Goal: Task Accomplishment & Management: Manage account settings

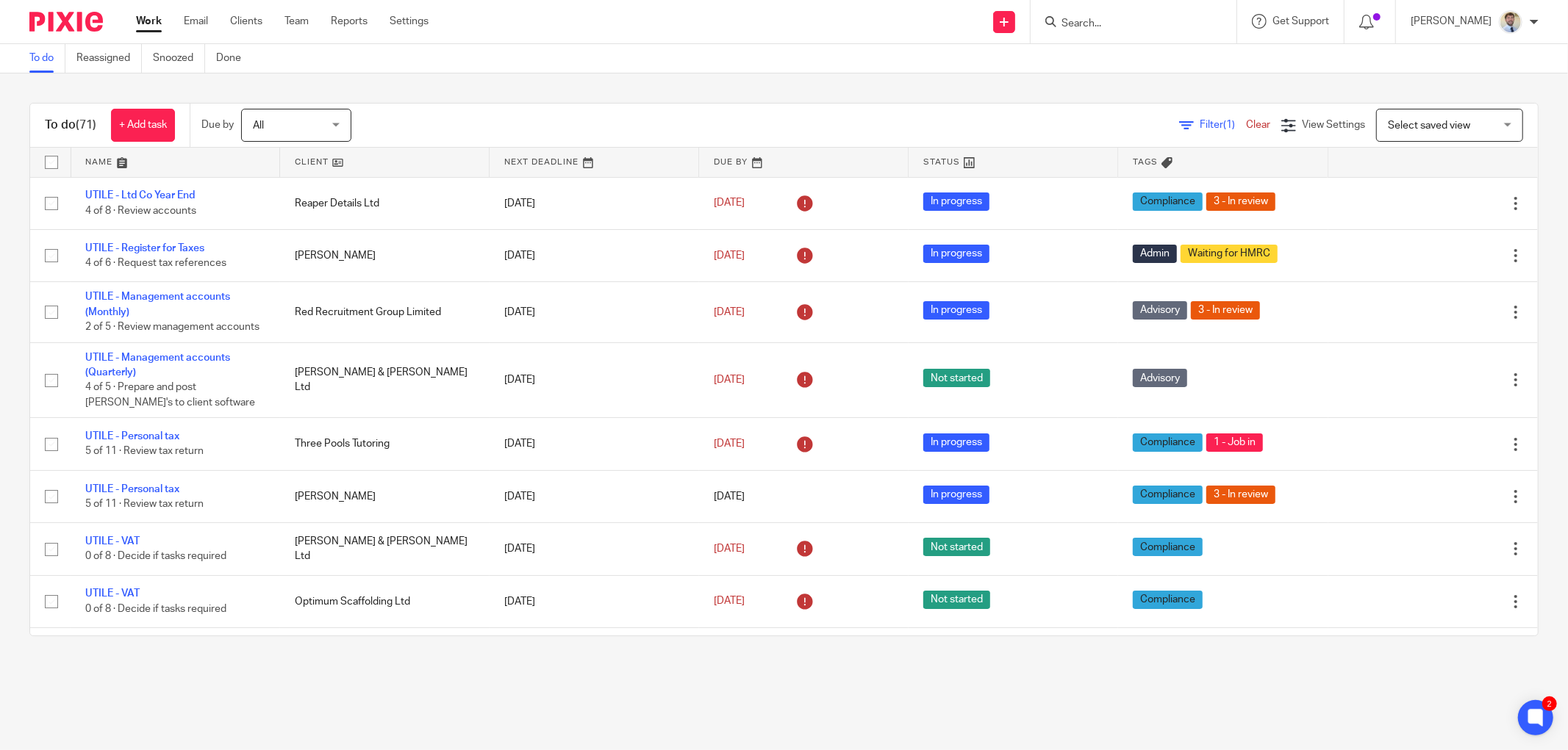
click at [494, 689] on main "To do Reassigned Snoozed Done To do (71) + Add task Due by All All Today Tomorr…" at bounding box center [784, 375] width 1568 height 750
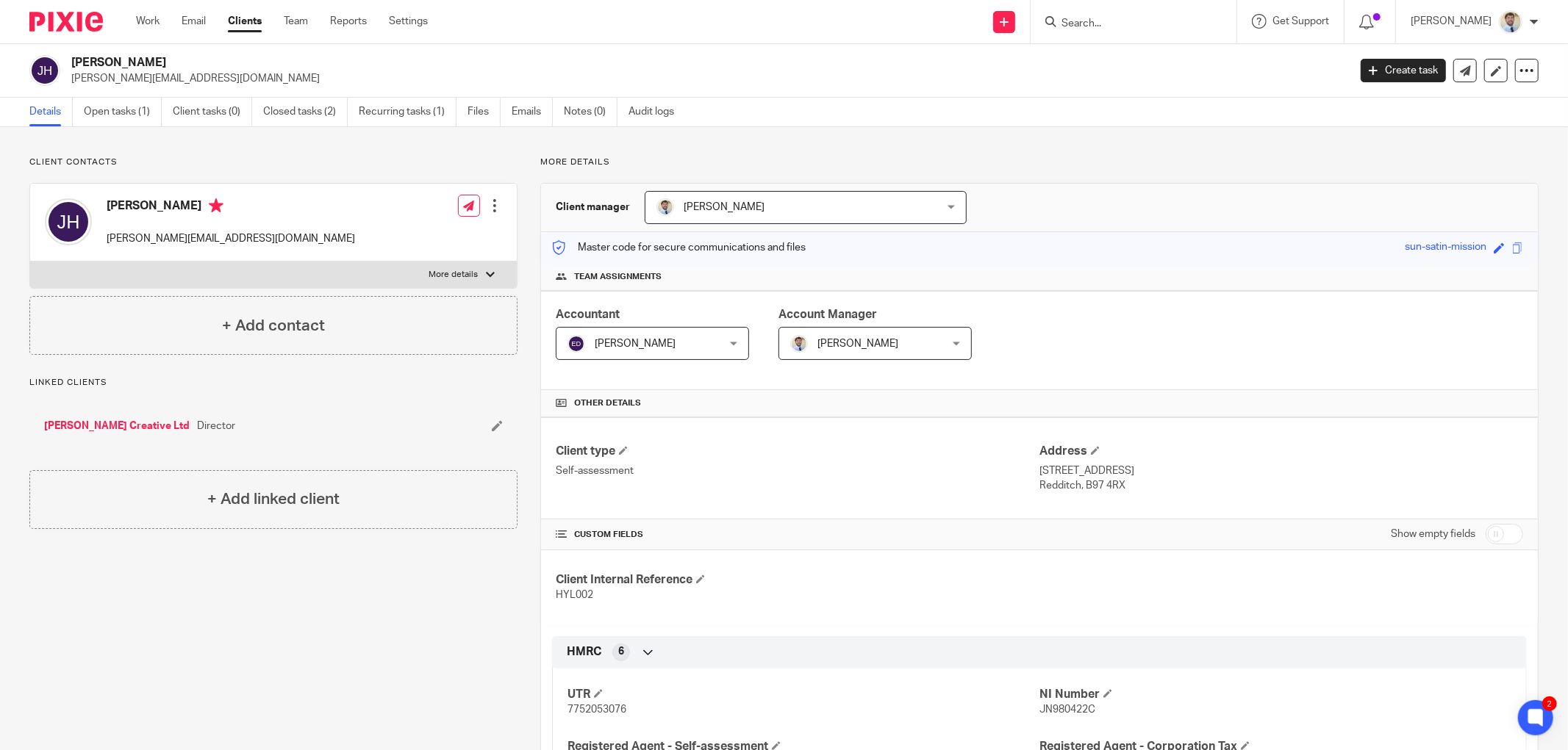
click at [111, 423] on link "[PERSON_NAME] Creative Ltd" at bounding box center [117, 426] width 145 height 15
click at [125, 108] on link "Open tasks (1)" at bounding box center [123, 112] width 78 height 29
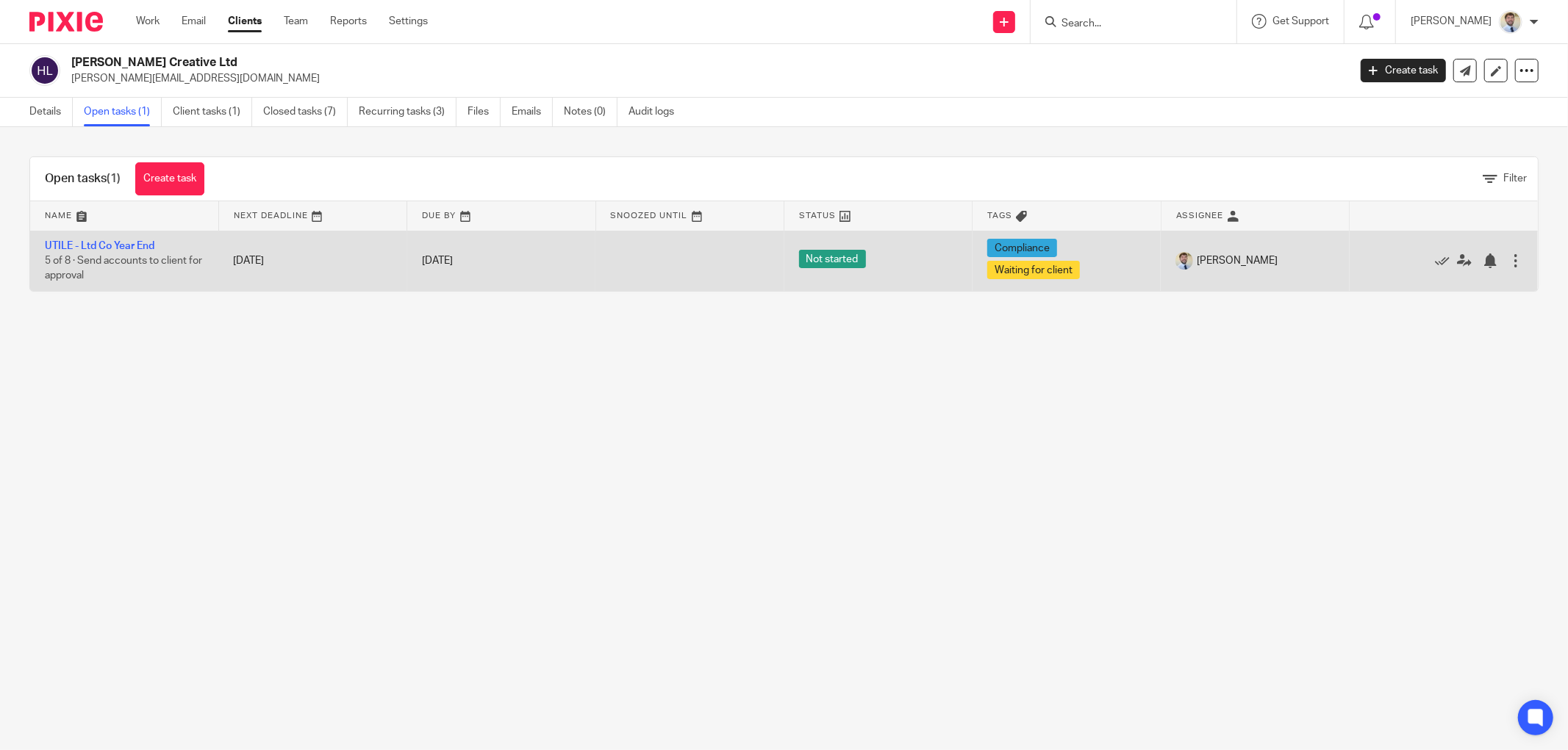
click at [115, 238] on td "UTILE - Ltd Co Year End 5 of 8 · Send accounts to client for approval" at bounding box center [124, 261] width 188 height 60
click at [108, 243] on link "UTILE - Ltd Co Year End" at bounding box center [100, 246] width 109 height 10
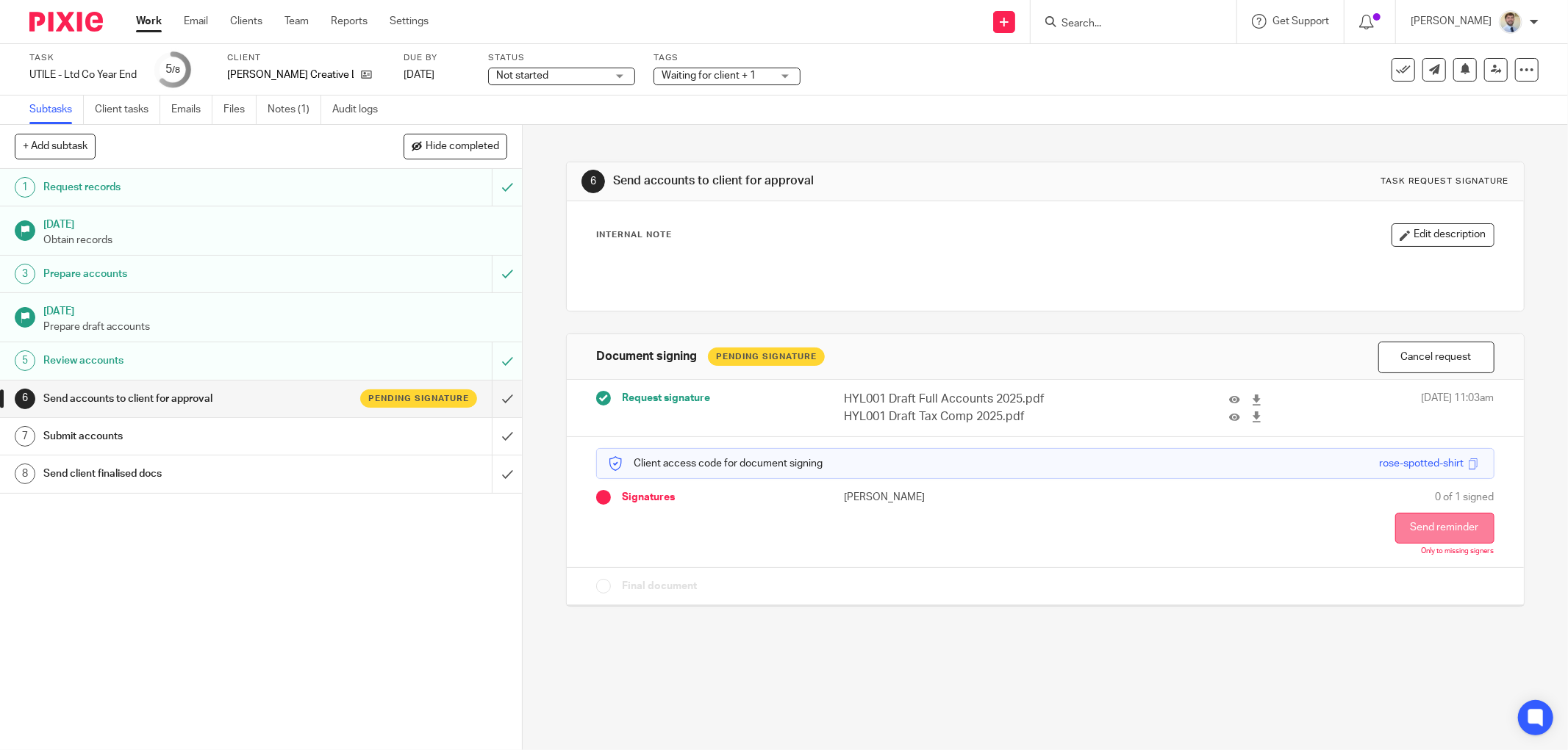
click at [1420, 529] on button "Send reminder" at bounding box center [1445, 529] width 100 height 31
